Goal: Information Seeking & Learning: Learn about a topic

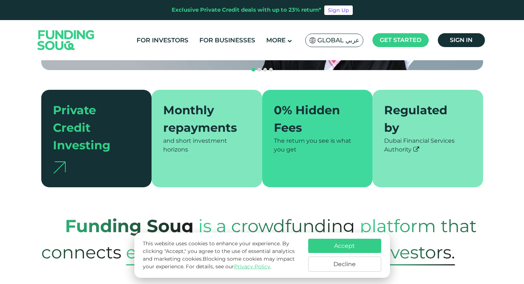
scroll to position [172, 0]
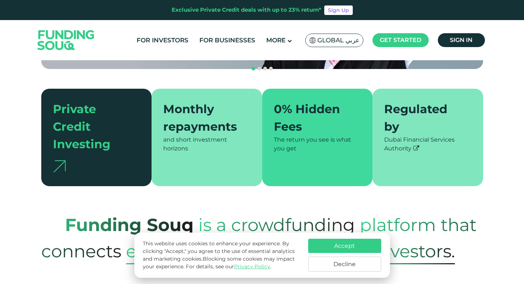
click at [360, 265] on button "Decline" at bounding box center [344, 264] width 73 height 15
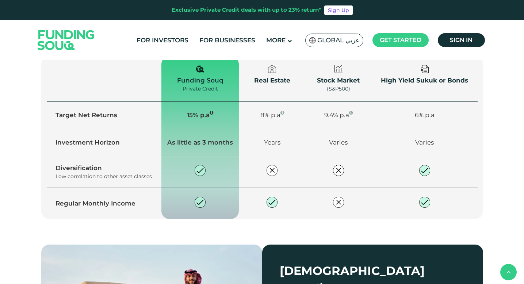
scroll to position [850, 0]
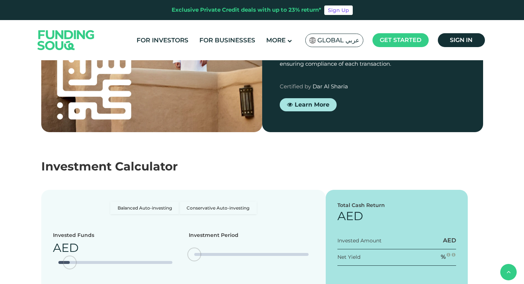
type tc-range-slider "4"
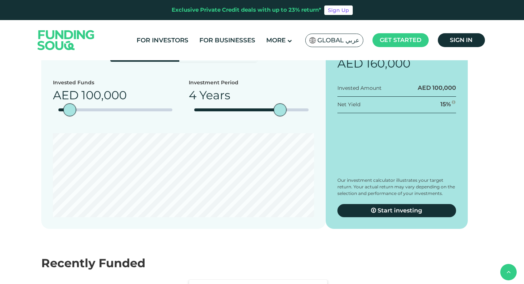
scroll to position [1282, 0]
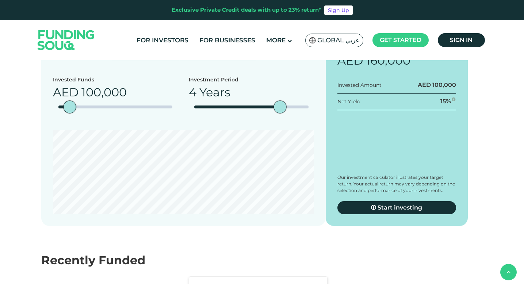
click at [343, 43] on span "Global عربي" at bounding box center [338, 40] width 42 height 8
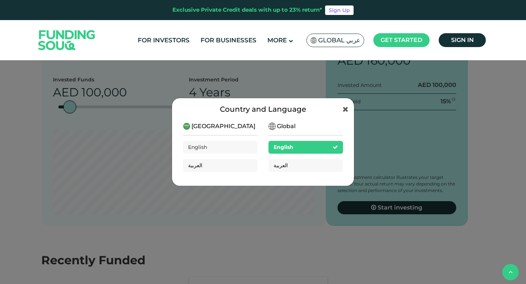
click at [245, 128] on div "Saudi Arabia English العربية" at bounding box center [220, 150] width 74 height 56
click at [215, 124] on span "[GEOGRAPHIC_DATA]" at bounding box center [223, 126] width 64 height 9
click at [188, 126] on img at bounding box center [186, 126] width 7 height 7
click at [282, 127] on span "Global" at bounding box center [286, 126] width 19 height 9
click at [349, 109] on div "Country and Language Saudi Arabia English العربية Global English العربية" at bounding box center [263, 142] width 183 height 89
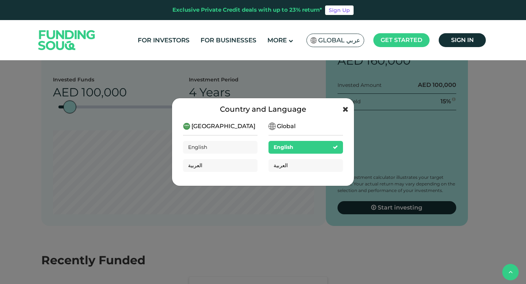
click at [345, 108] on icon at bounding box center [345, 109] width 6 height 7
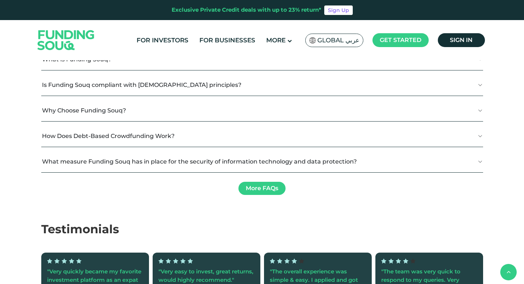
scroll to position [1752, 0]
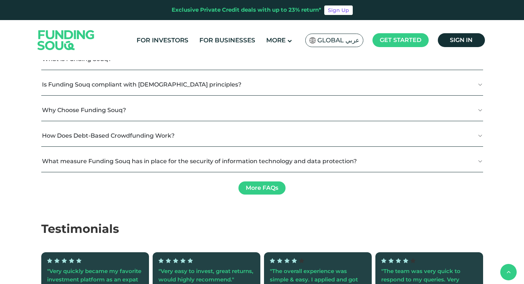
click at [342, 95] on button "Is Funding Souq compliant with [DEMOGRAPHIC_DATA] principles?" at bounding box center [262, 85] width 442 height 22
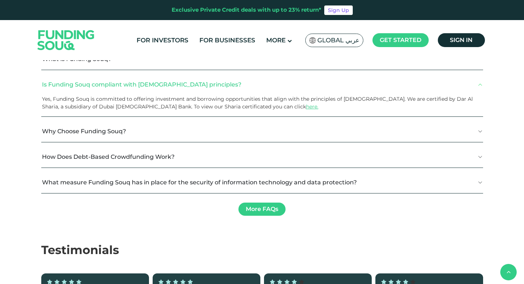
click at [342, 95] on button "Is Funding Souq compliant with [DEMOGRAPHIC_DATA] principles?" at bounding box center [262, 85] width 442 height 22
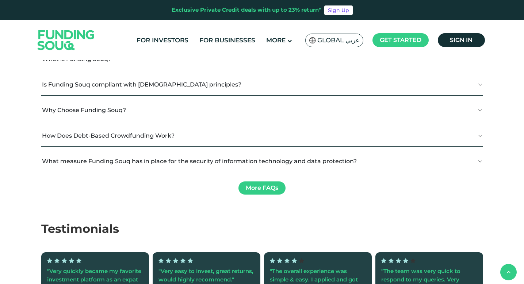
click at [332, 121] on button "Why Choose Funding Souq?" at bounding box center [262, 110] width 442 height 22
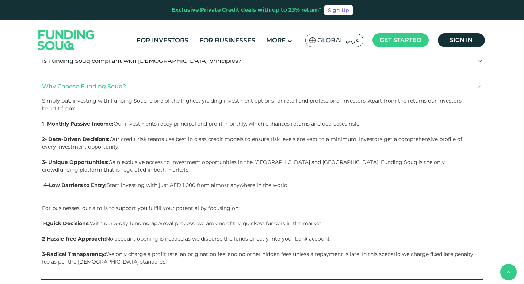
scroll to position [1789, 0]
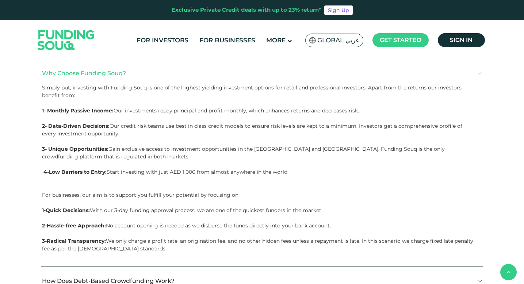
click at [324, 84] on button "Why Choose Funding Souq?" at bounding box center [262, 73] width 442 height 22
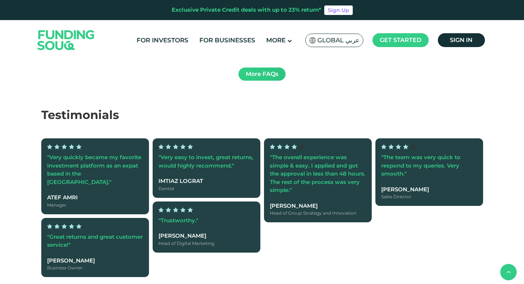
scroll to position [1866, 0]
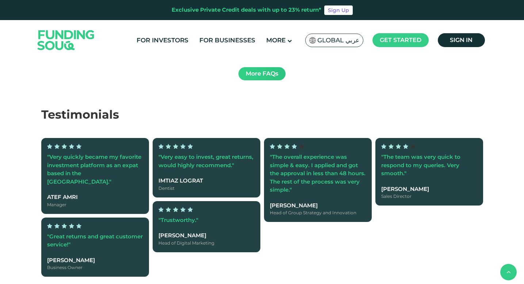
click at [263, 80] on link "More FAQs" at bounding box center [261, 73] width 47 height 13
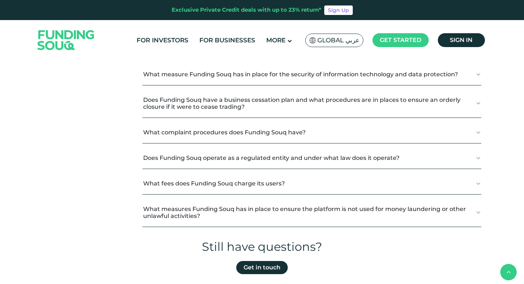
scroll to position [230, 0]
click at [272, 186] on button "What fees does Funding Souq charge its users?" at bounding box center [311, 183] width 339 height 22
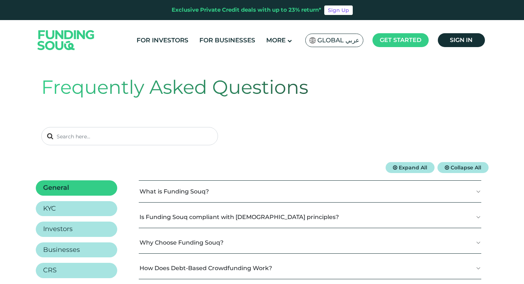
scroll to position [0, 0]
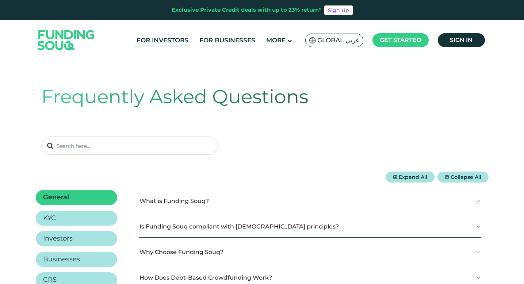
click at [170, 43] on link "For Investors" at bounding box center [162, 40] width 55 height 12
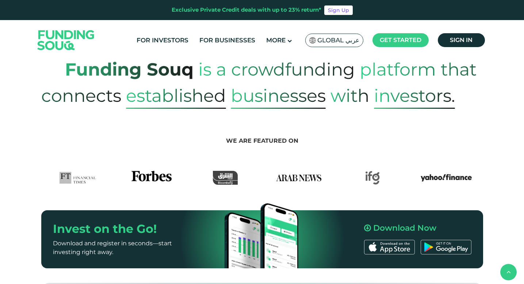
scroll to position [322, 0]
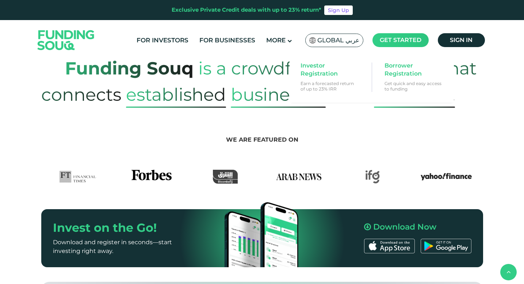
click at [406, 40] on span "Get started" at bounding box center [401, 40] width 42 height 7
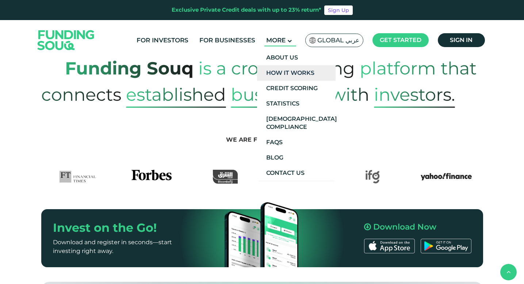
click at [294, 72] on link "How It Works" at bounding box center [296, 72] width 78 height 15
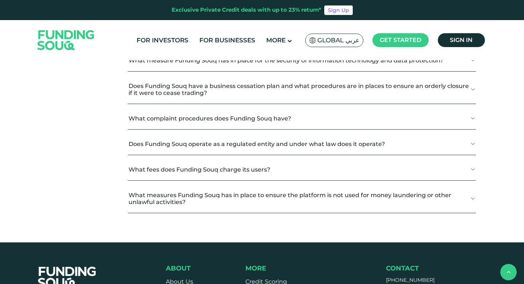
scroll to position [886, 0]
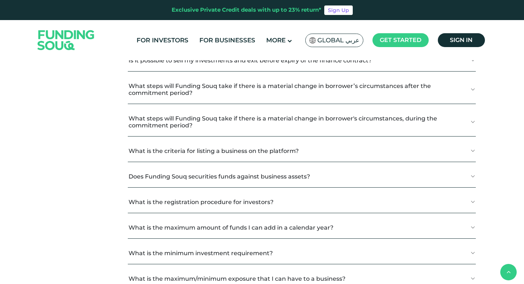
scroll to position [1030, 0]
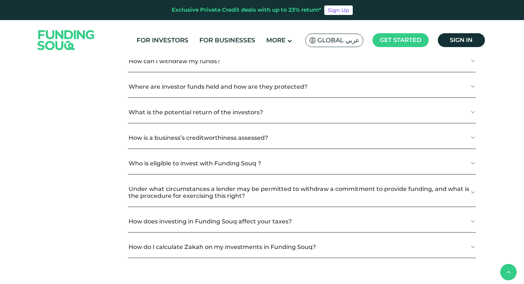
scroll to position [1316, 0]
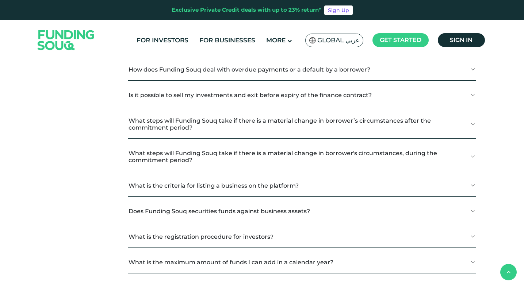
scroll to position [1000, 0]
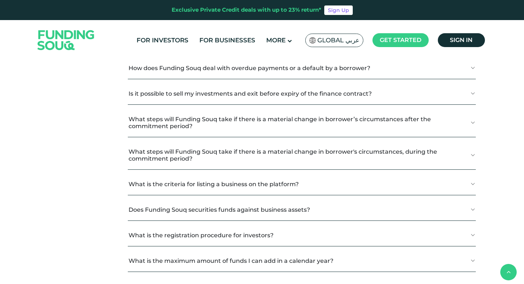
click at [357, 28] on button "Am I eligible to become a investor if I reside outside the UAE?" at bounding box center [302, 17] width 348 height 22
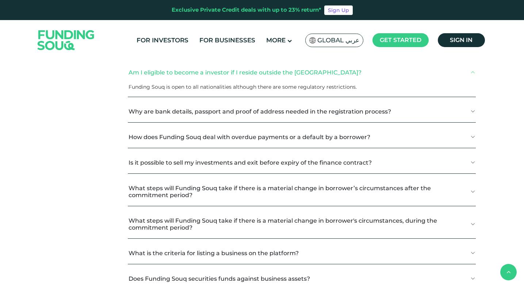
scroll to position [943, 0]
